Goal: Information Seeking & Learning: Check status

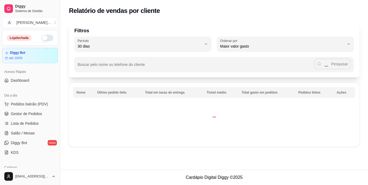
select select "30"
select select "HIGHEST_TOTAL_SPENT_WITH_ORDERS"
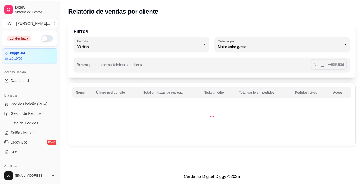
scroll to position [94, 0]
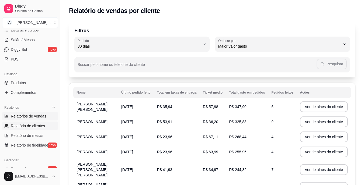
click at [26, 118] on span "Relatórios de vendas" at bounding box center [29, 116] width 36 height 5
select select "ALL"
select select "0"
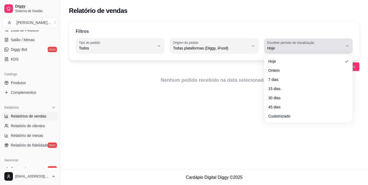
click at [281, 40] on label "Escolher período de visualização" at bounding box center [291, 42] width 49 height 5
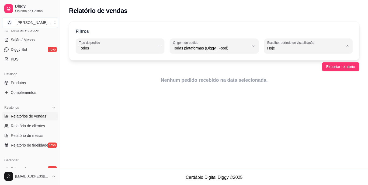
click at [282, 69] on span "Ontem" at bounding box center [306, 69] width 72 height 5
type input "1"
select select "1"
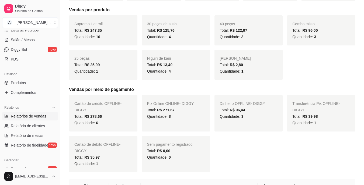
scroll to position [105, 0]
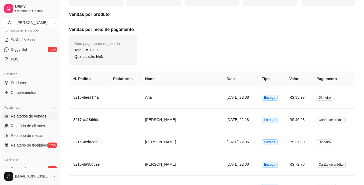
type input "0"
select select "0"
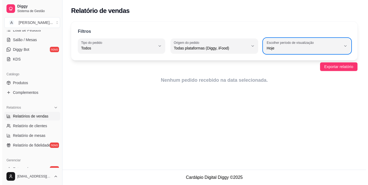
scroll to position [0, 0]
